Goal: Find specific page/section

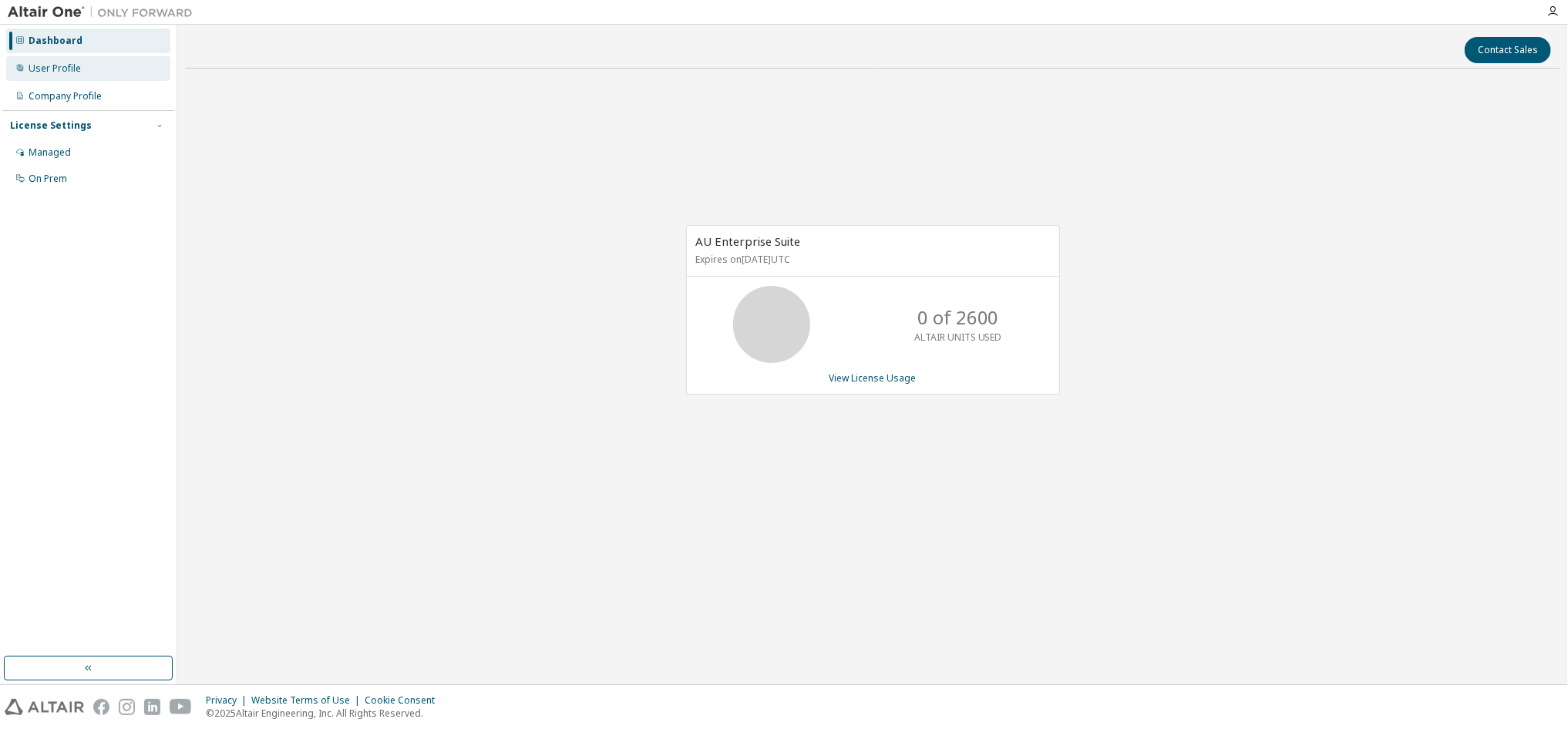
click at [58, 74] on div "User Profile" at bounding box center [88, 69] width 164 height 24
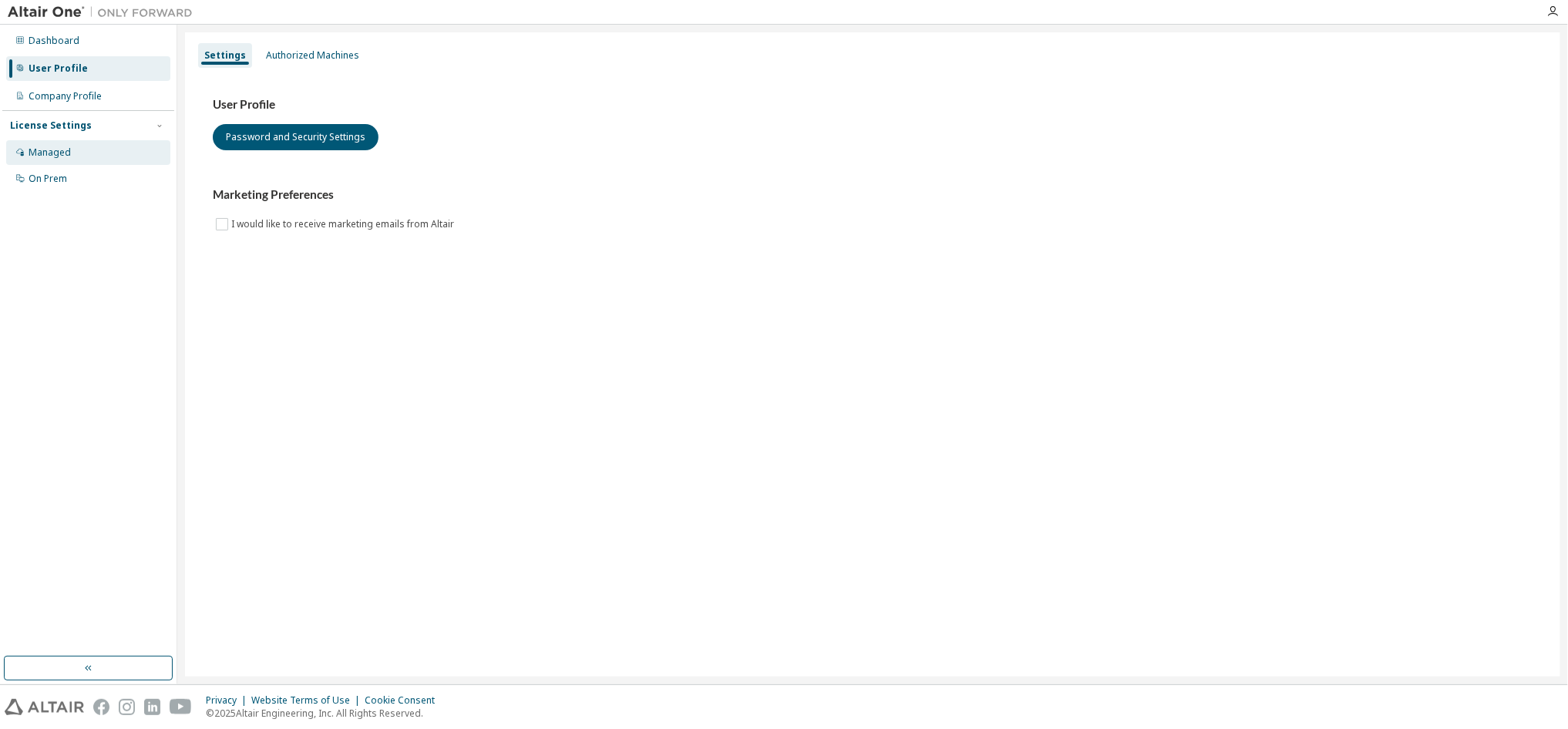
click at [64, 146] on div "Managed" at bounding box center [88, 152] width 164 height 24
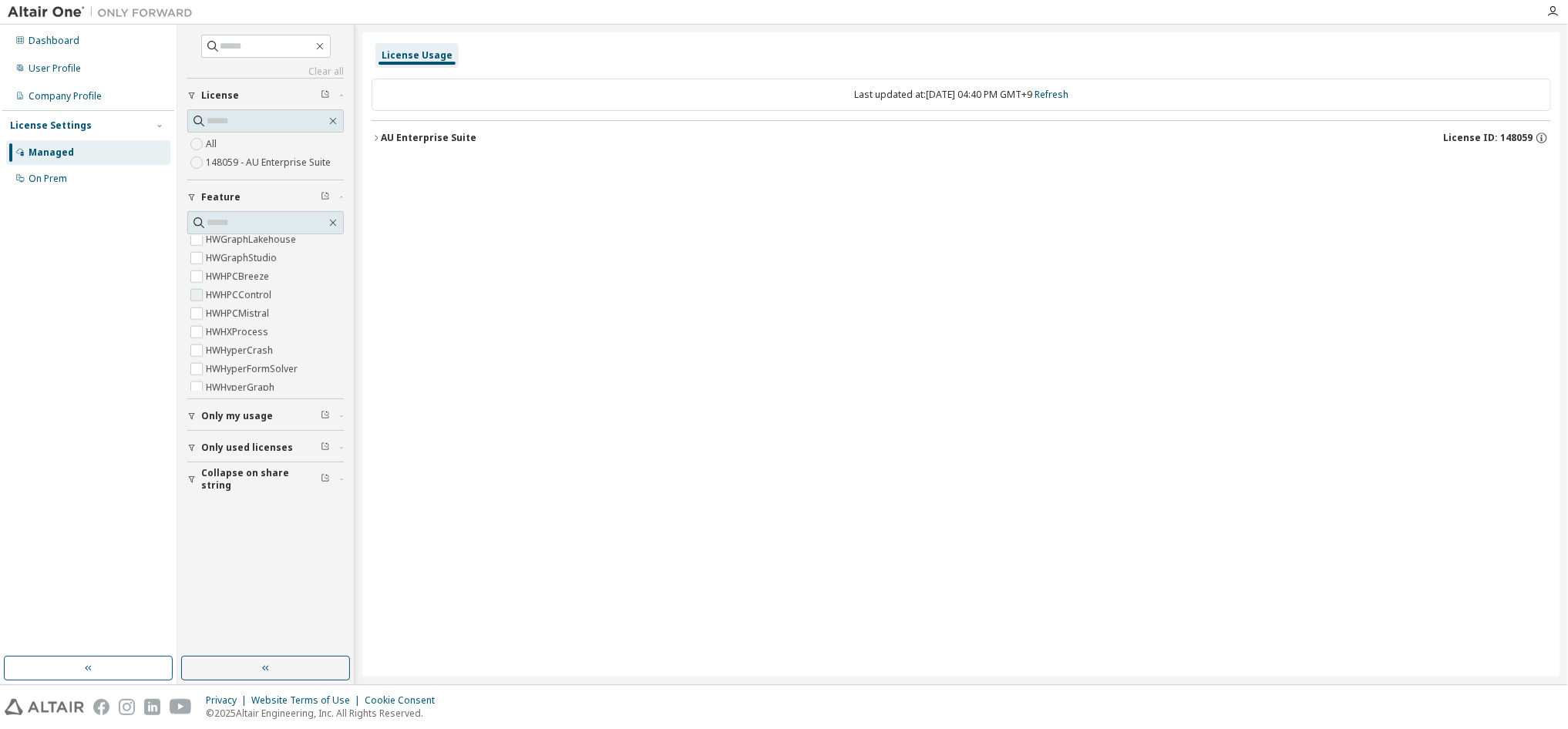
scroll to position [2080, 0]
click at [59, 184] on div "On Prem" at bounding box center [47, 178] width 39 height 12
